Goal: Task Accomplishment & Management: Complete application form

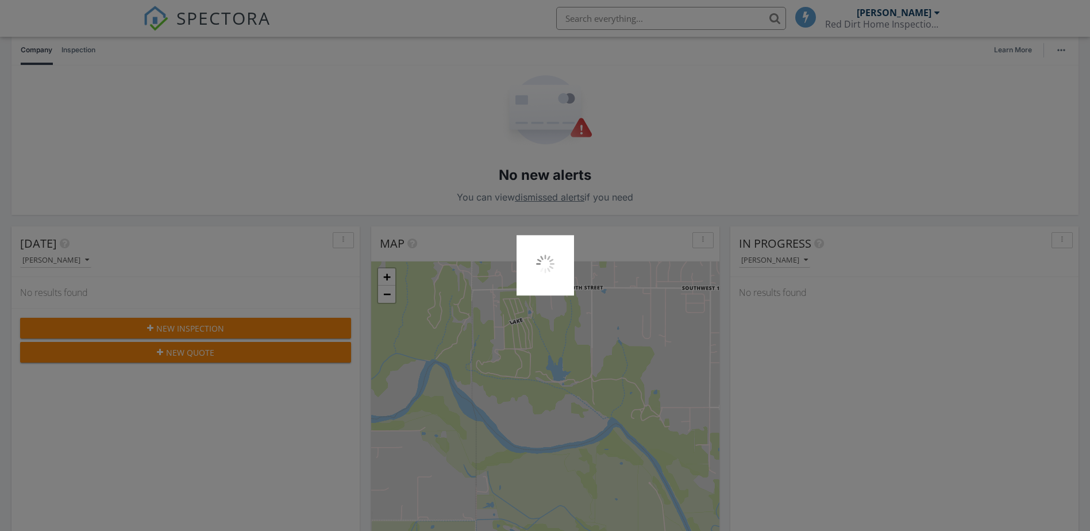
scroll to position [1064, 1108]
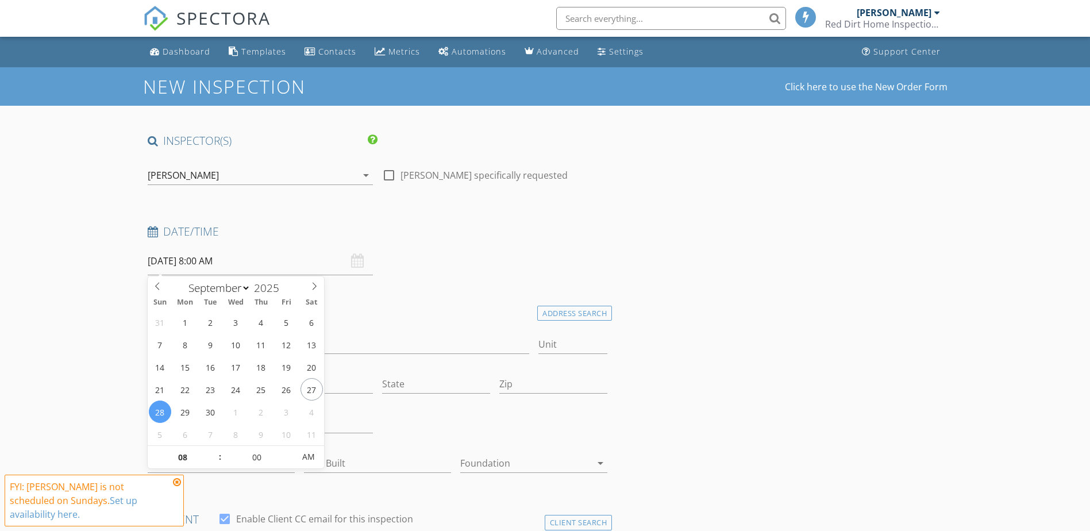
click at [189, 264] on input "09/28/2025 8:00 AM" at bounding box center [260, 261] width 225 height 28
type input "09/29/2025 8:00 AM"
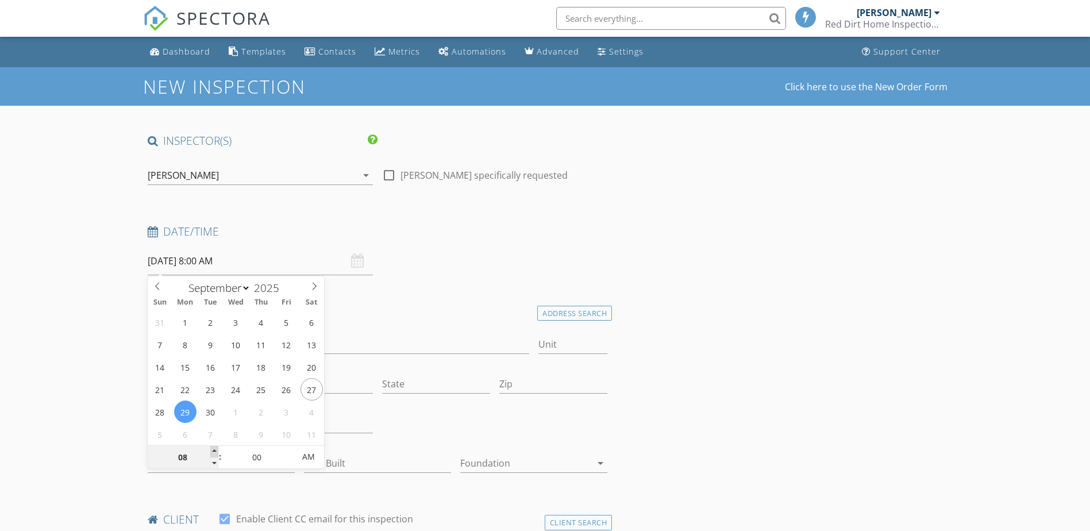
type input "09"
type input "09/29/2025 9:00 AM"
click at [211, 450] on span at bounding box center [214, 451] width 8 height 11
type input "10"
type input "09/29/2025 10:00 AM"
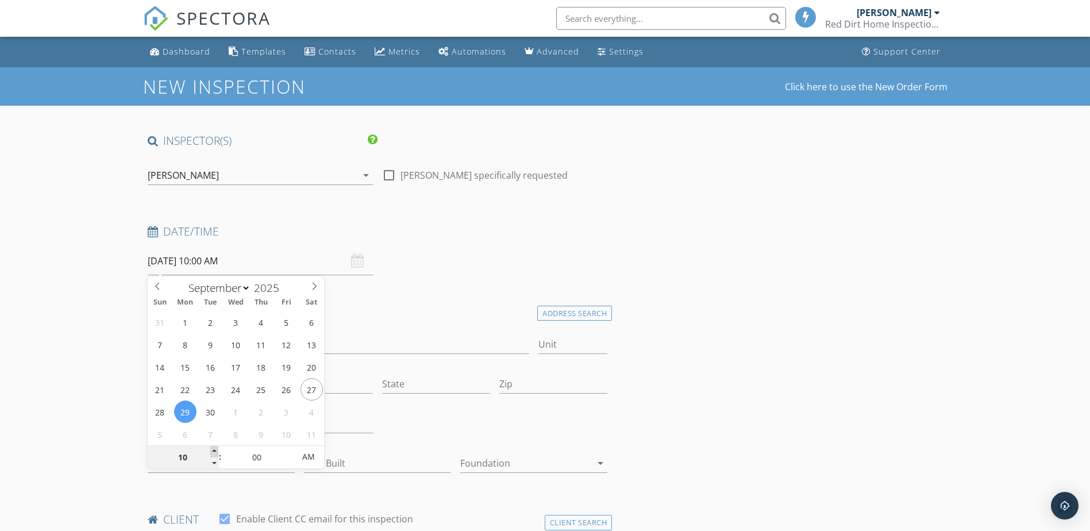
click at [211, 450] on span at bounding box center [214, 451] width 8 height 11
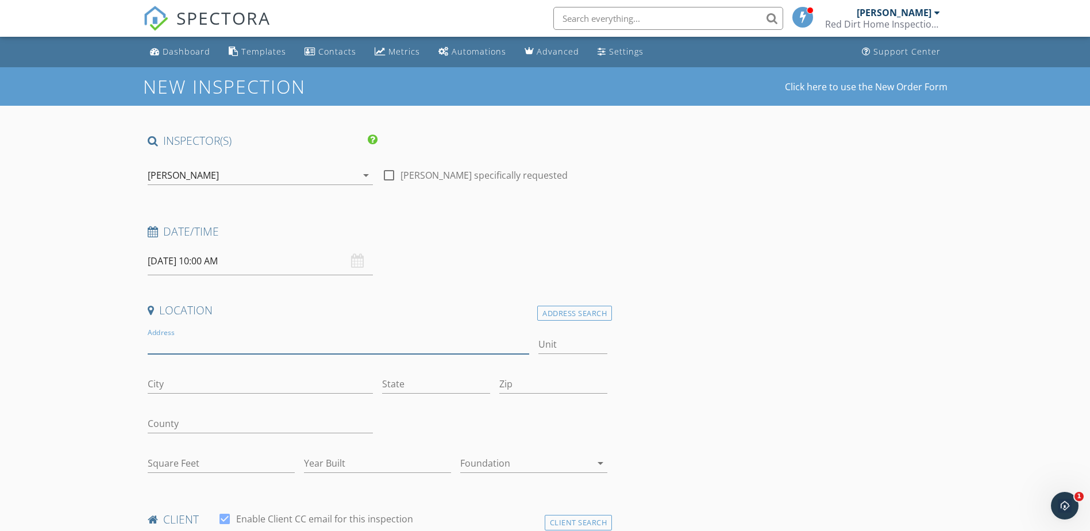
click at [366, 336] on input "Address" at bounding box center [339, 344] width 382 height 19
click at [267, 340] on input "Address" at bounding box center [339, 344] width 382 height 19
type input "3620 SW 126 Ter"
click at [603, 311] on div "Address Search" at bounding box center [574, 314] width 75 height 16
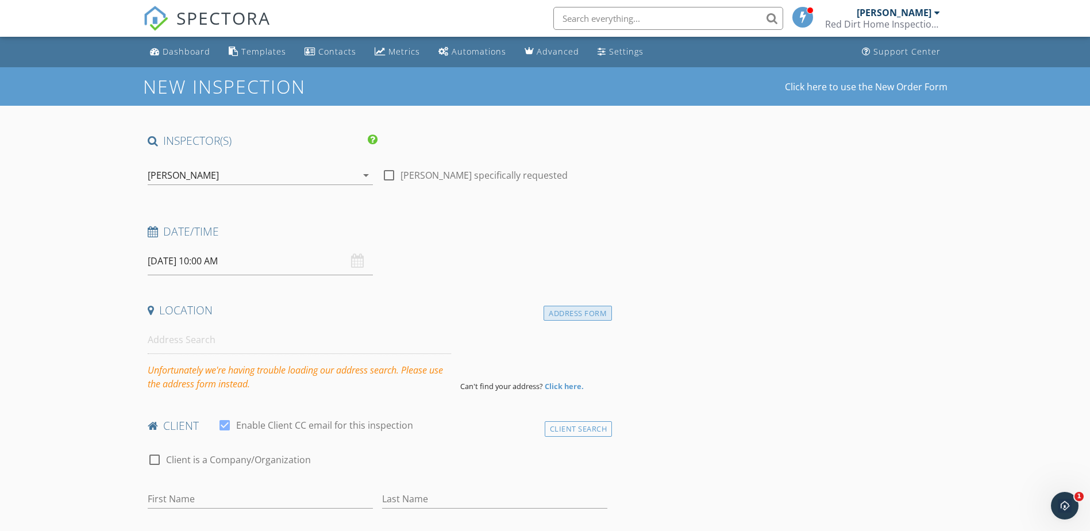
click at [577, 313] on div "Address Form" at bounding box center [578, 314] width 68 height 16
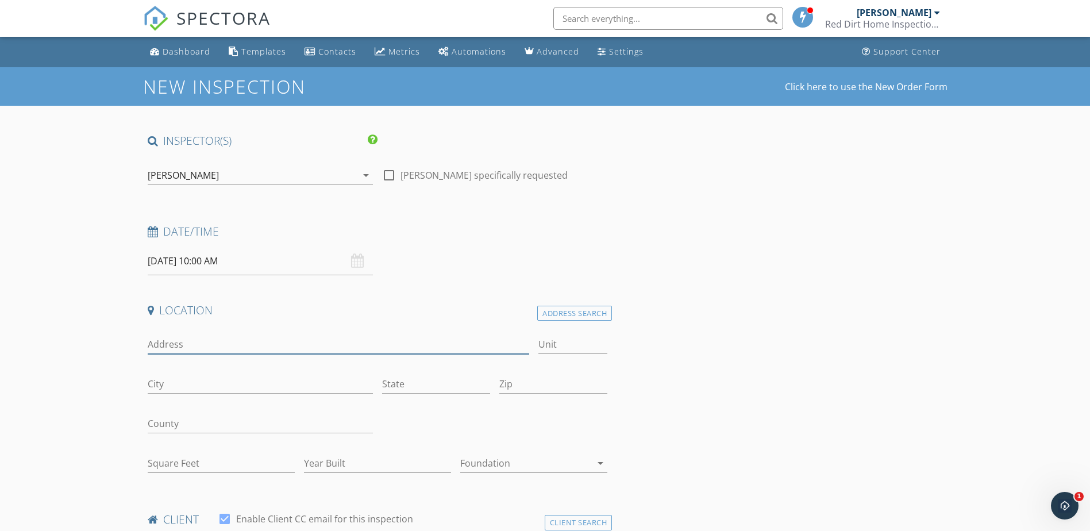
click at [363, 338] on input "Address" at bounding box center [339, 344] width 382 height 19
type input "3"
